Goal: Communication & Community: Ask a question

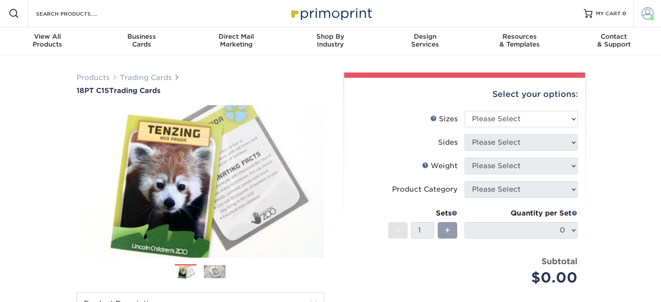
click at [650, 10] on span at bounding box center [648, 13] width 12 height 12
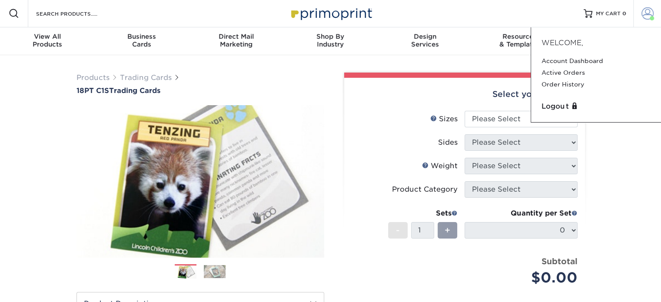
click at [650, 10] on span at bounding box center [648, 13] width 12 height 12
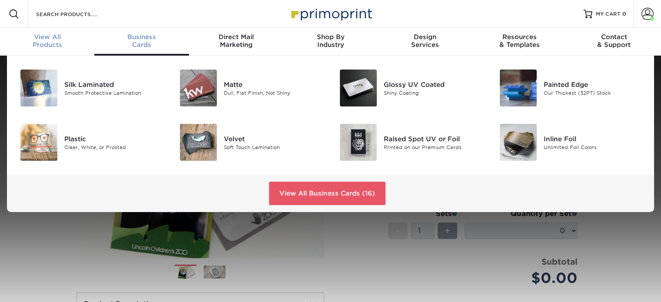
scroll to position [0, 0]
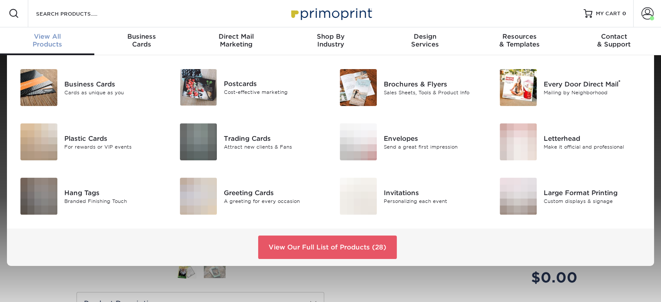
click at [54, 47] on div "View All Products" at bounding box center [47, 41] width 94 height 16
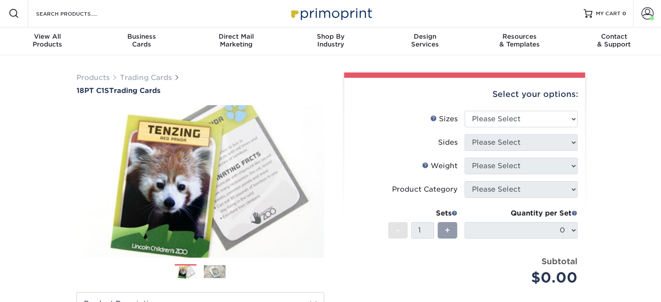
click at [340, 9] on img at bounding box center [330, 13] width 87 height 19
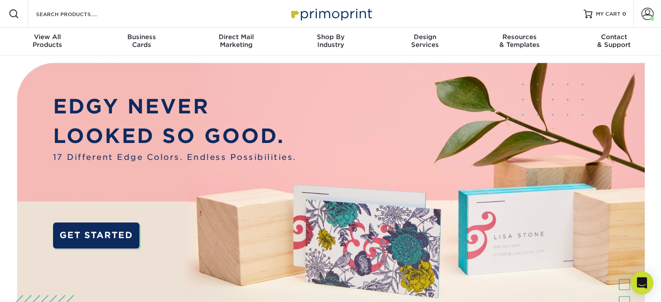
click at [642, 283] on icon "Open Intercom Messenger" at bounding box center [642, 282] width 10 height 11
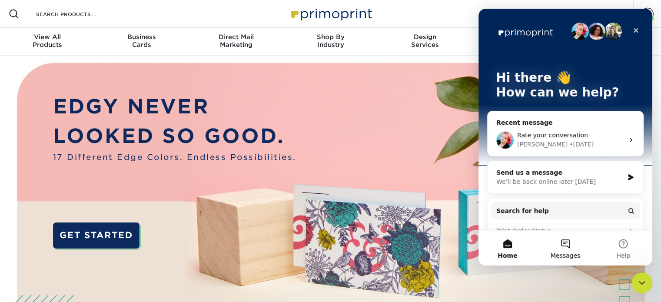
click at [566, 243] on button "Messages" at bounding box center [566, 248] width 58 height 35
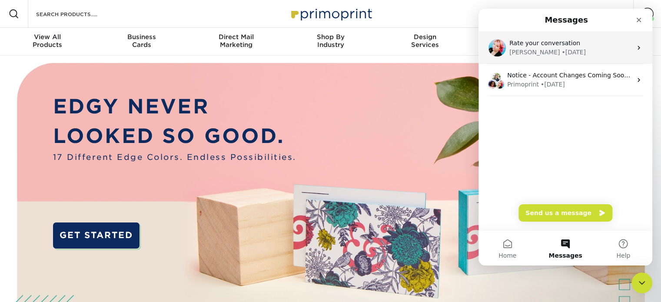
click at [602, 48] on div "[PERSON_NAME] • [DATE]" at bounding box center [571, 52] width 123 height 9
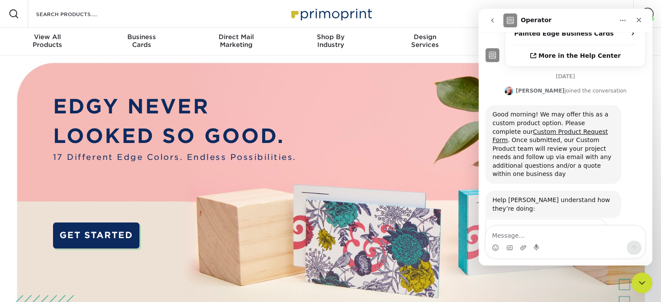
scroll to position [244, 0]
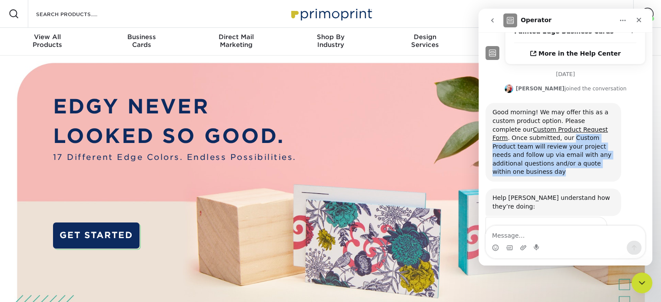
drag, startPoint x: 533, startPoint y: 100, endPoint x: 575, endPoint y: 130, distance: 51.8
click at [575, 130] on div "Good morning! We may offer this as a custom product option. Please complete our…" at bounding box center [554, 142] width 122 height 68
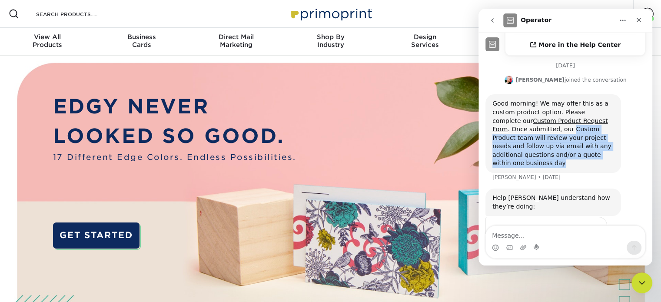
click at [575, 130] on div "Good morning! We may offer this as a custom product option. Please complete our…" at bounding box center [554, 133] width 136 height 79
